Goal: Task Accomplishment & Management: Use online tool/utility

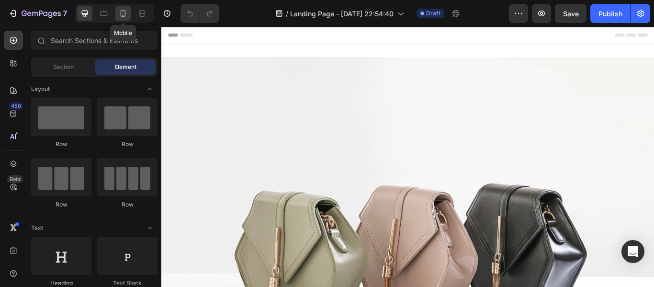
click at [124, 14] on icon at bounding box center [123, 14] width 10 height 10
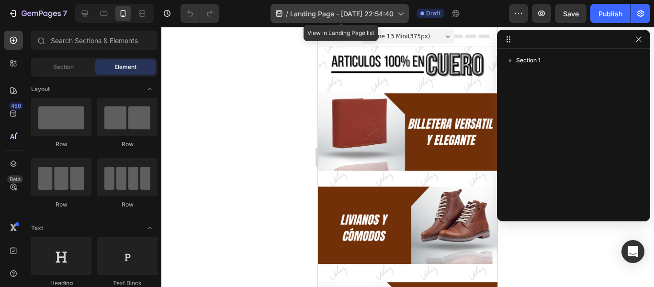
click at [322, 12] on span "Landing Page - [DATE] 22:54:40" at bounding box center [341, 14] width 103 height 10
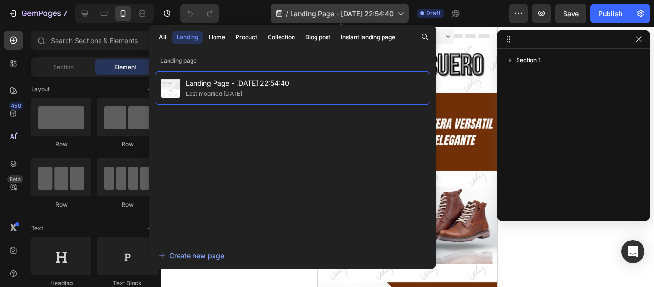
click at [323, 12] on span "Landing Page - [DATE] 22:54:40" at bounding box center [341, 14] width 103 height 10
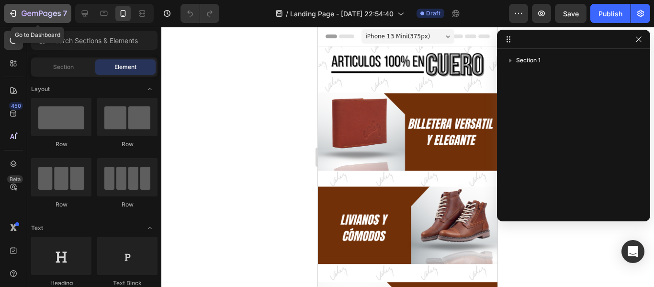
click at [32, 12] on icon "button" at bounding box center [41, 14] width 39 height 8
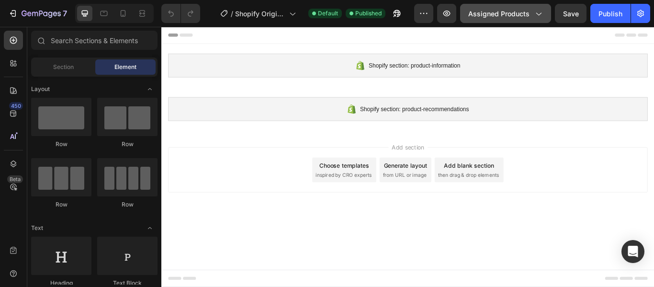
click at [508, 13] on span "Assigned Products" at bounding box center [498, 14] width 61 height 10
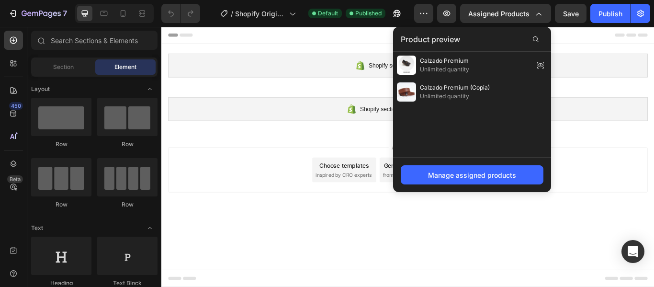
click at [258, 169] on div "Add section Choose templates inspired by CRO experts Generate layout from URL o…" at bounding box center [448, 193] width 559 height 53
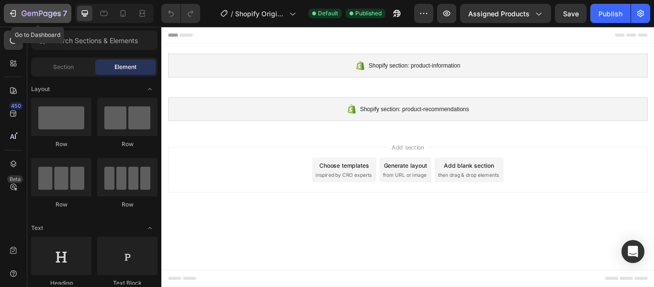
click at [20, 9] on div "7" at bounding box center [37, 13] width 59 height 11
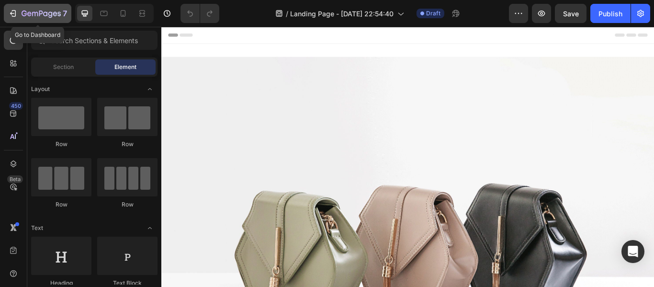
click at [22, 14] on icon "button" at bounding box center [24, 14] width 5 height 6
